Goal: Task Accomplishment & Management: Manage account settings

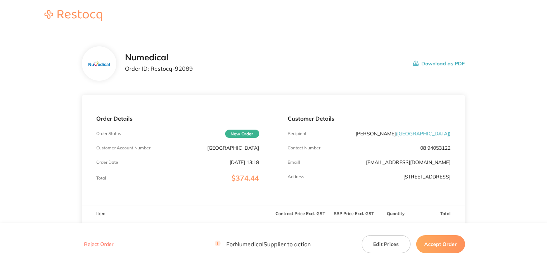
click at [439, 247] on button "Accept Order" at bounding box center [441, 244] width 49 height 18
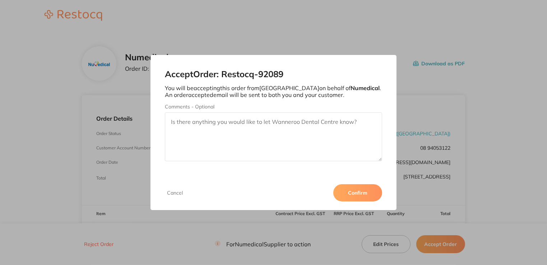
click at [364, 189] on button "Confirm" at bounding box center [358, 192] width 49 height 17
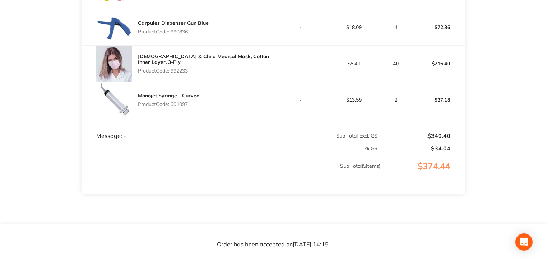
scroll to position [313, 0]
